Goal: Navigation & Orientation: Go to known website

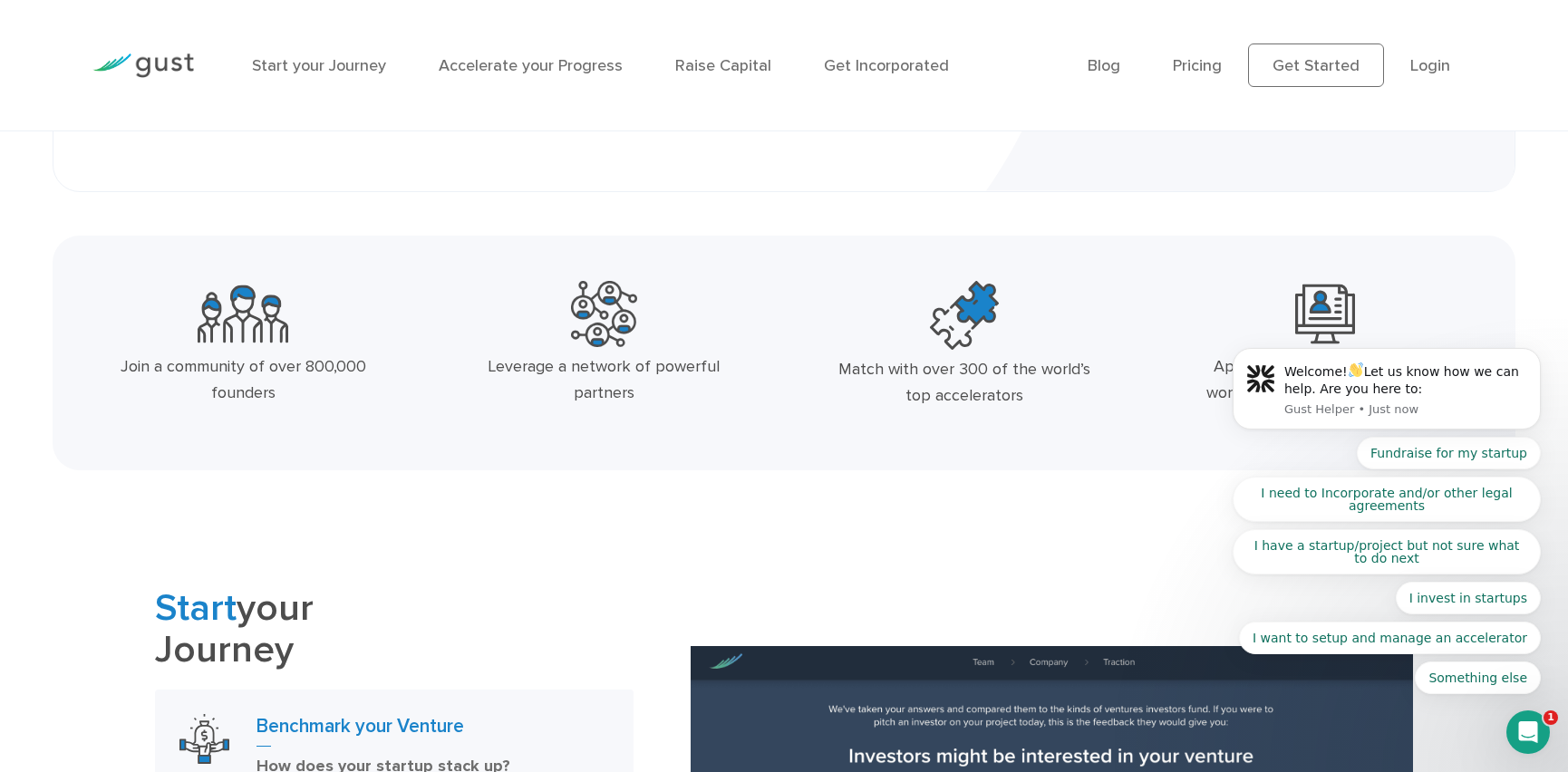
scroll to position [247, 0]
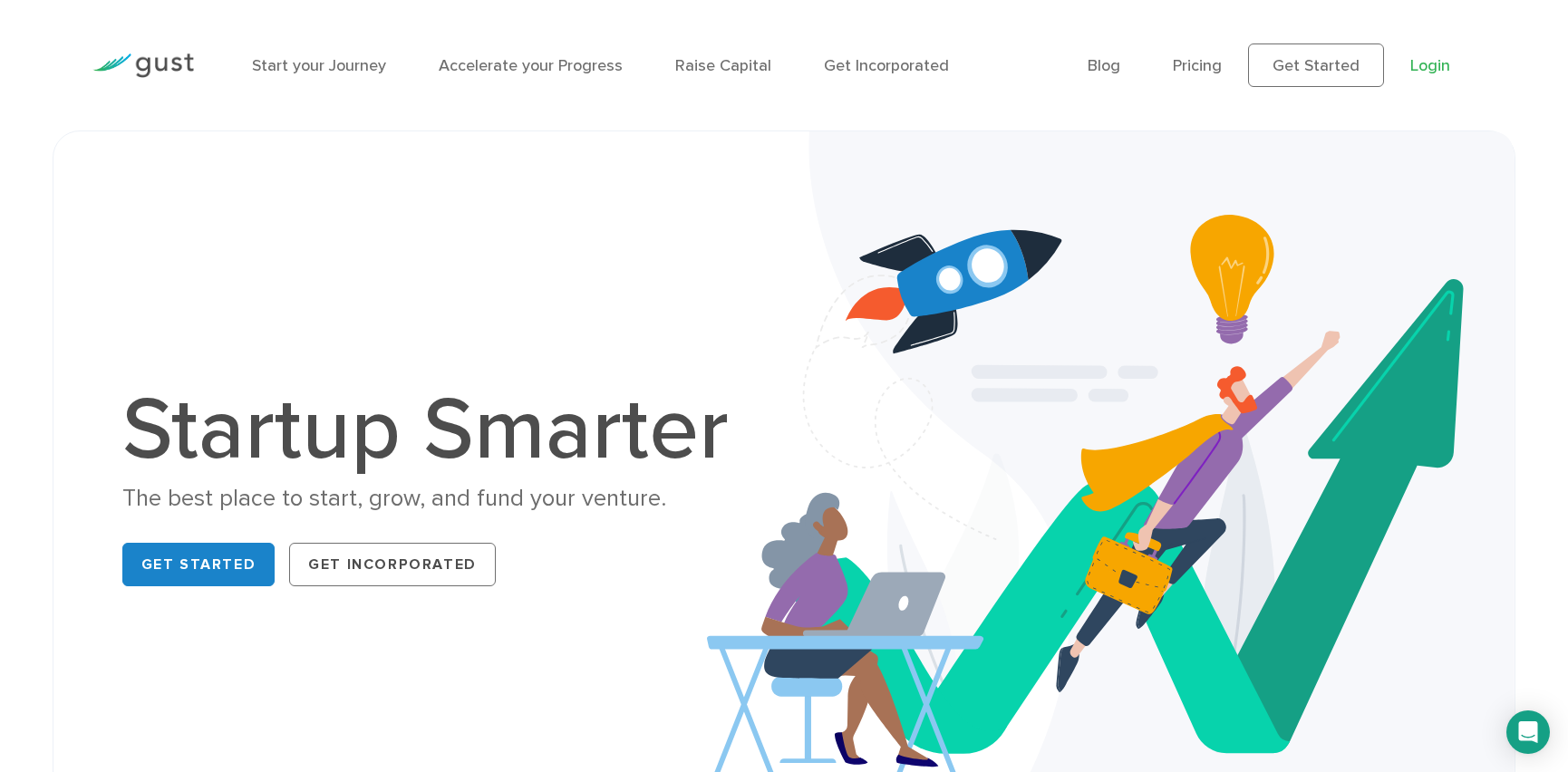
click at [1437, 67] on link "Login" at bounding box center [1430, 66] width 40 height 19
